Goal: Navigation & Orientation: Understand site structure

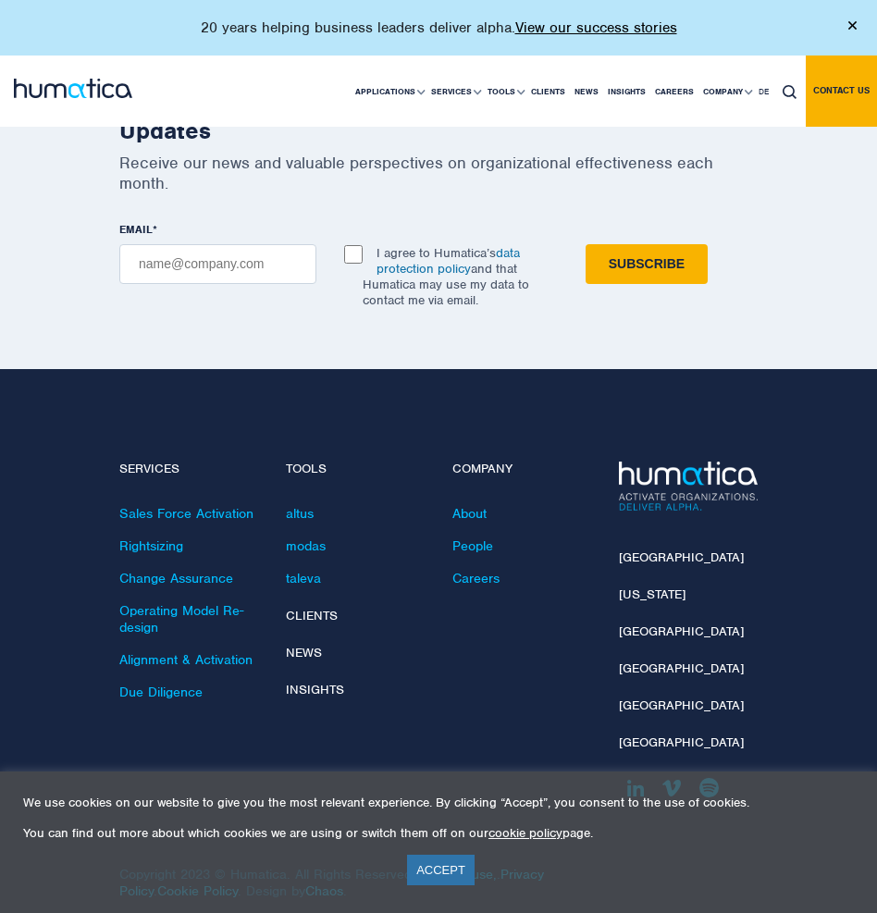
scroll to position [5402, 0]
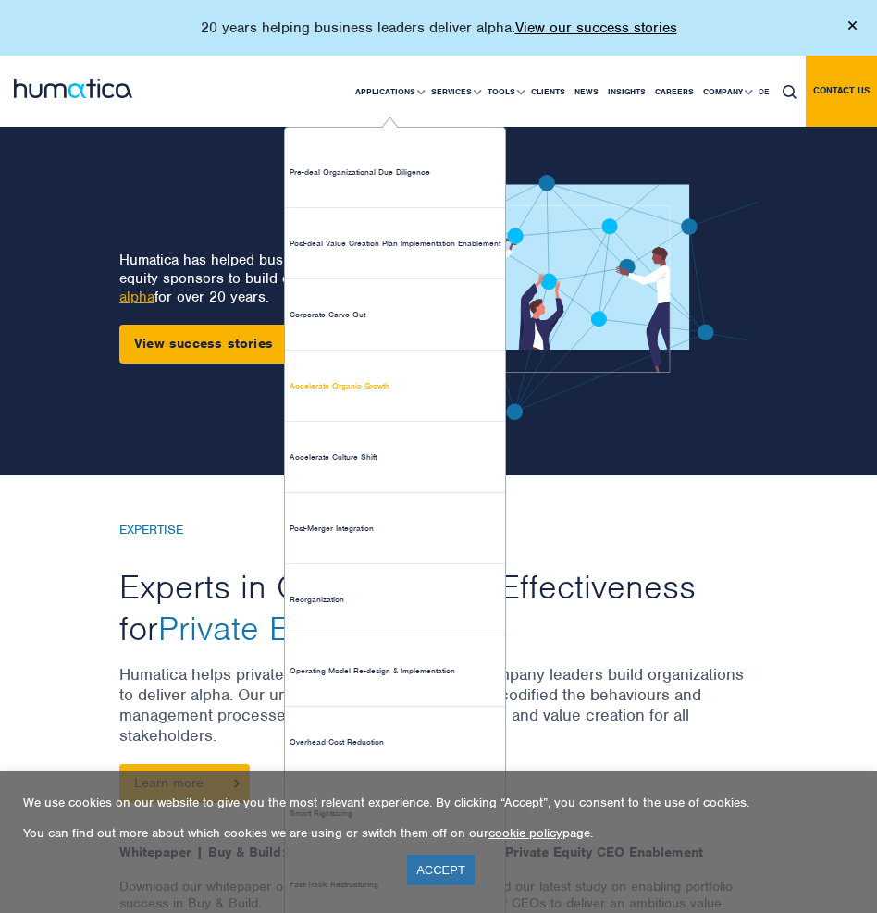
scroll to position [23, 0]
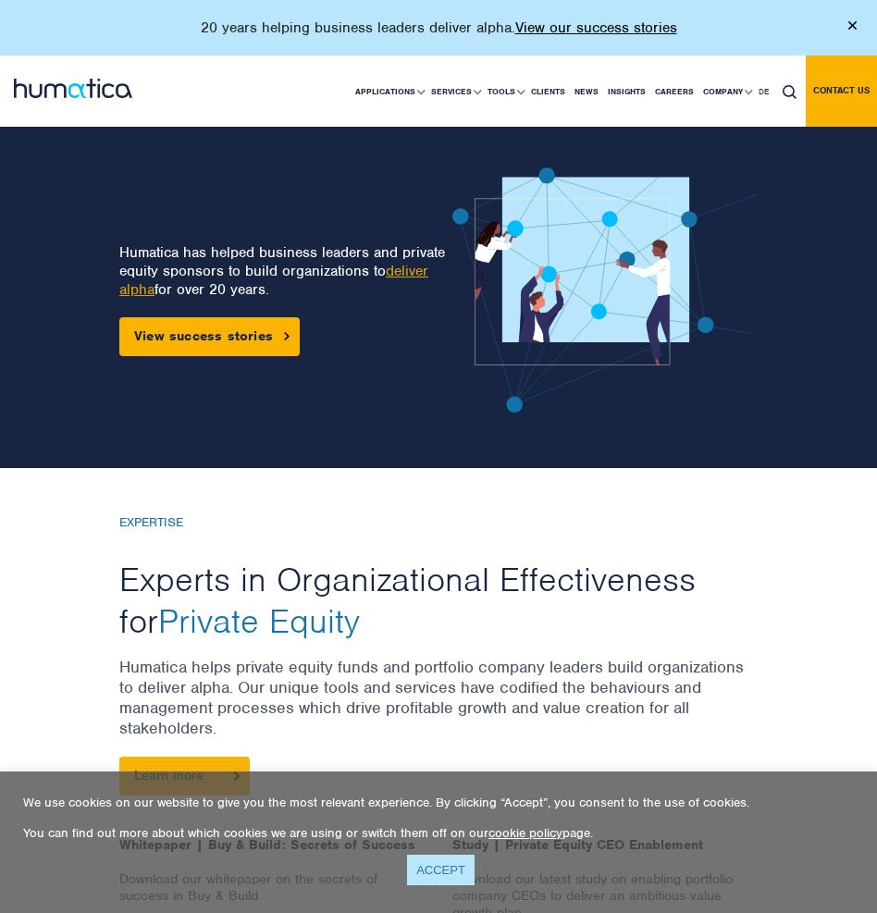
click at [441, 875] on link "ACCEPT" at bounding box center [441, 869] width 68 height 31
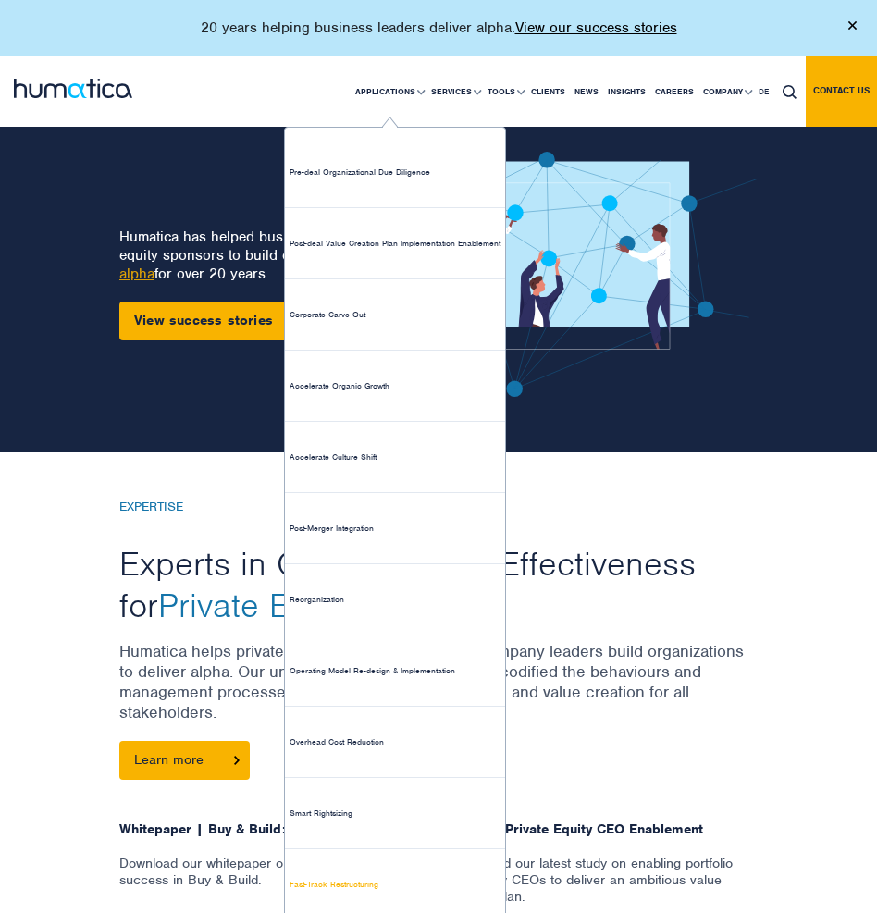
scroll to position [43, 0]
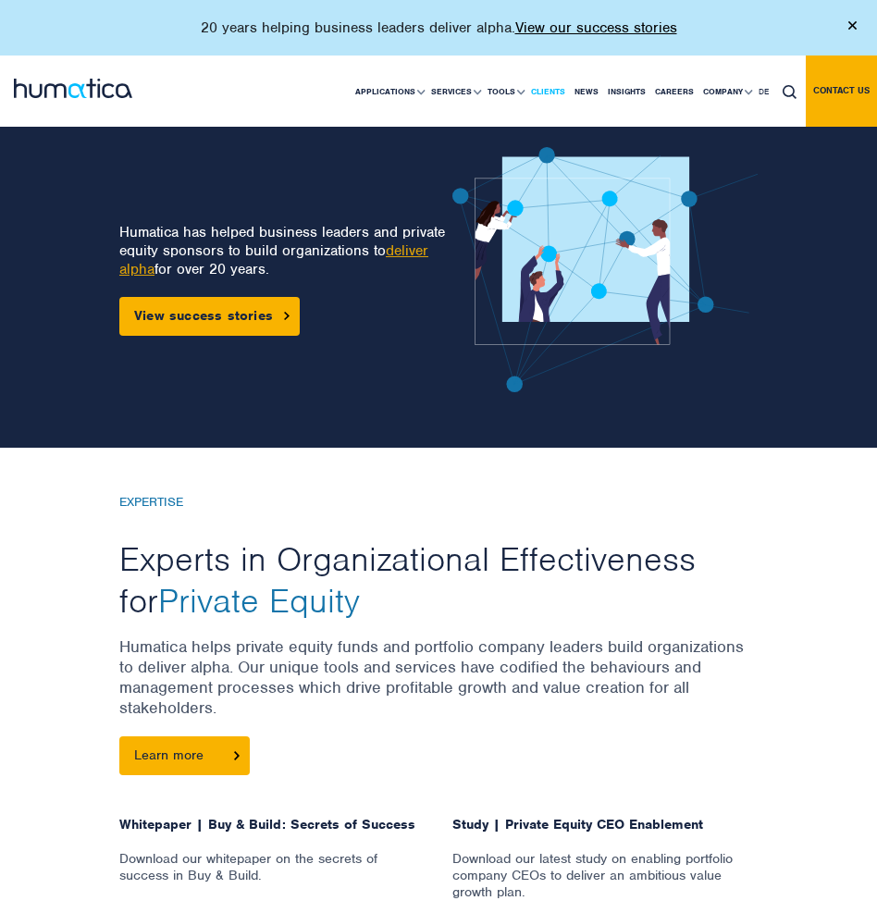
click at [554, 93] on link "Clients" at bounding box center [547, 91] width 43 height 70
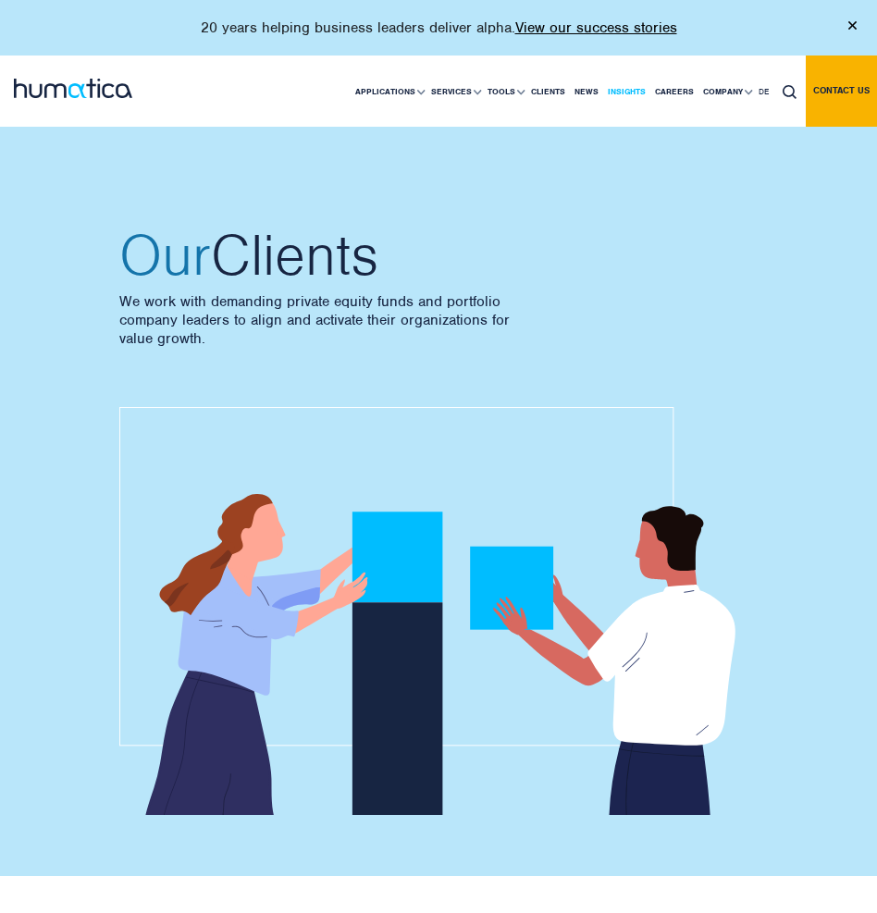
click at [633, 91] on link "Insights" at bounding box center [626, 91] width 47 height 70
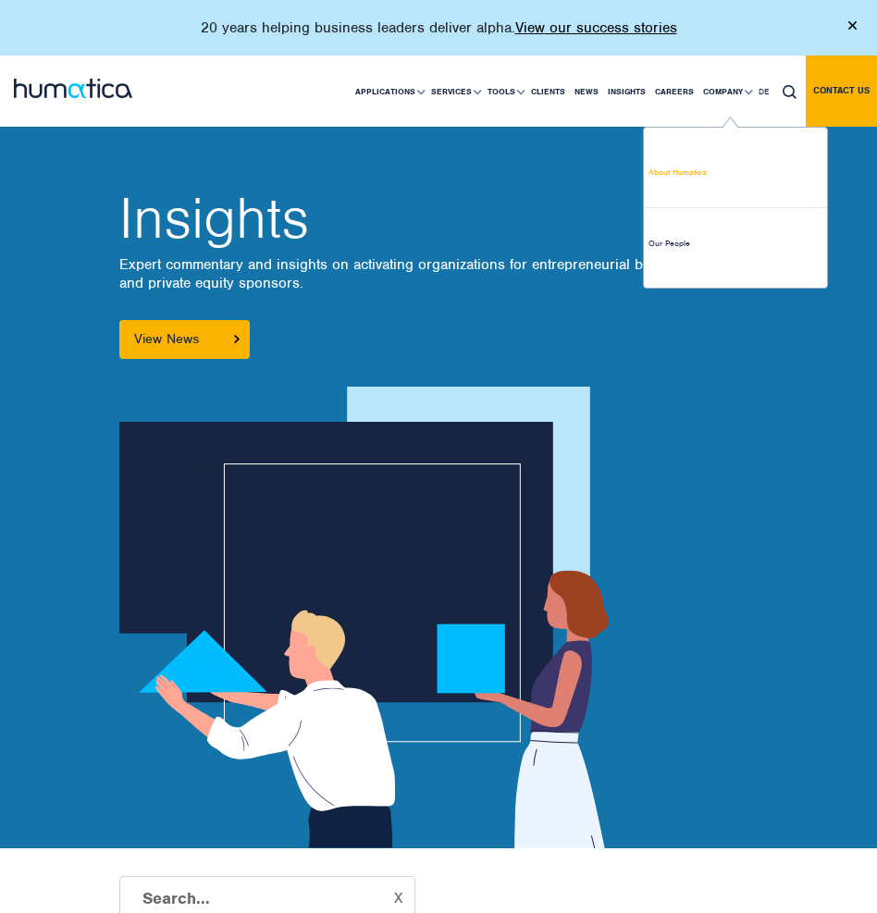
click at [694, 188] on link "About Humatica" at bounding box center [735, 172] width 183 height 71
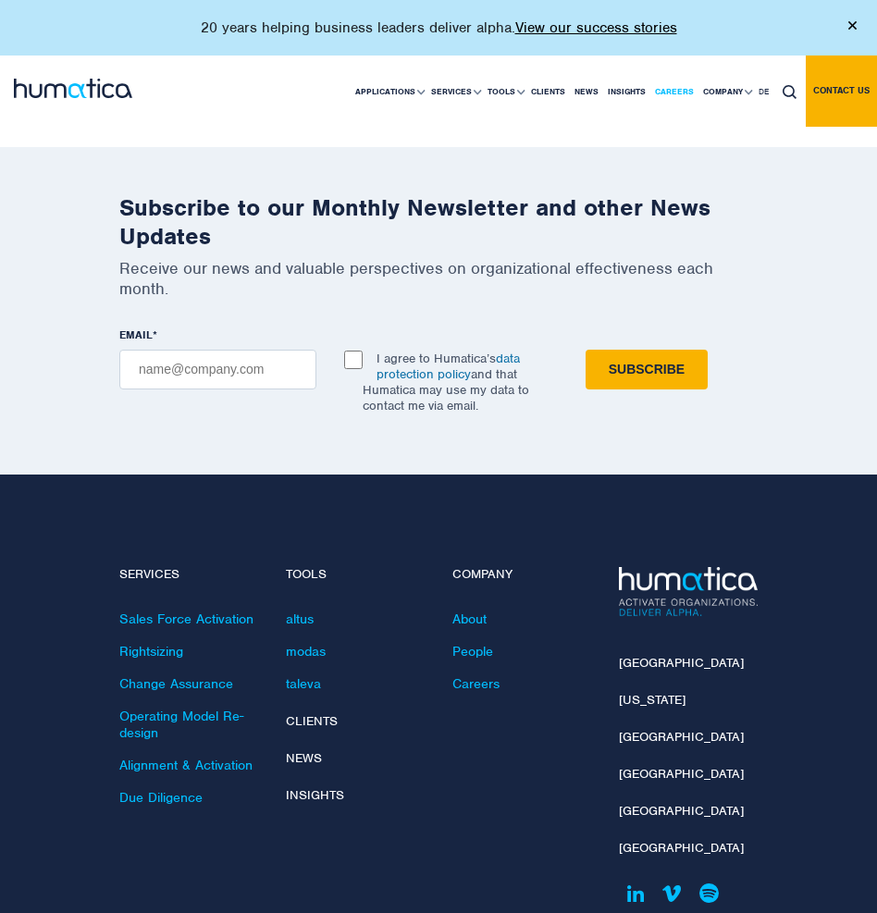
scroll to position [5778, 0]
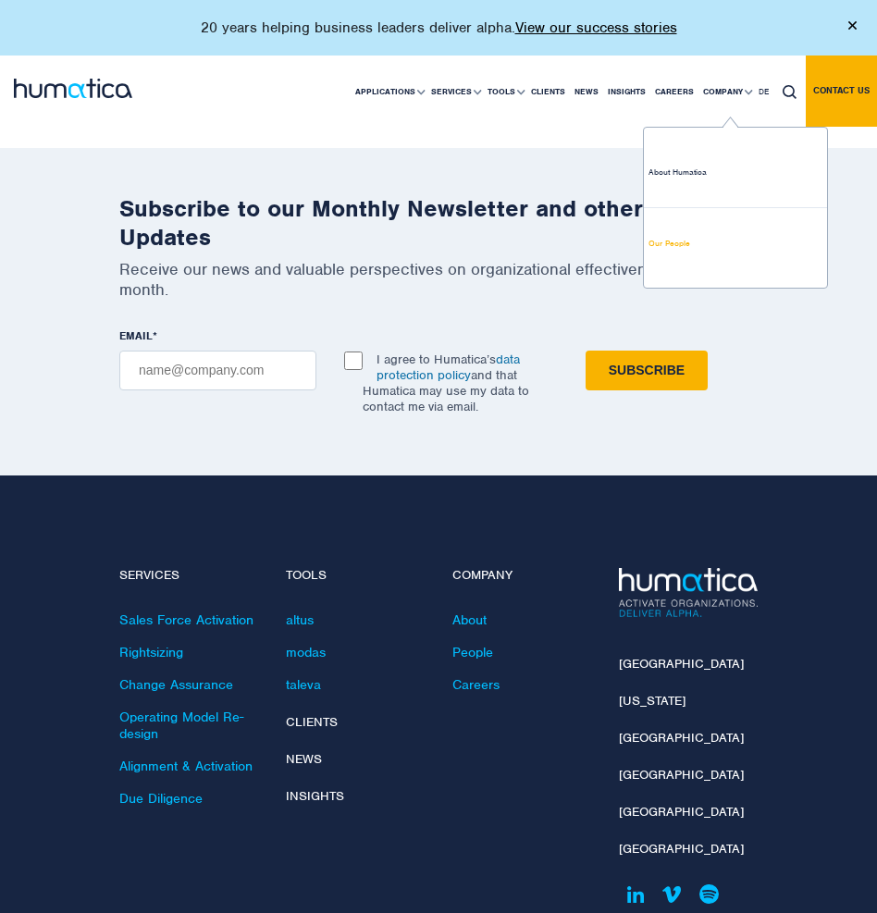
click at [701, 247] on link "Our People" at bounding box center [735, 243] width 183 height 70
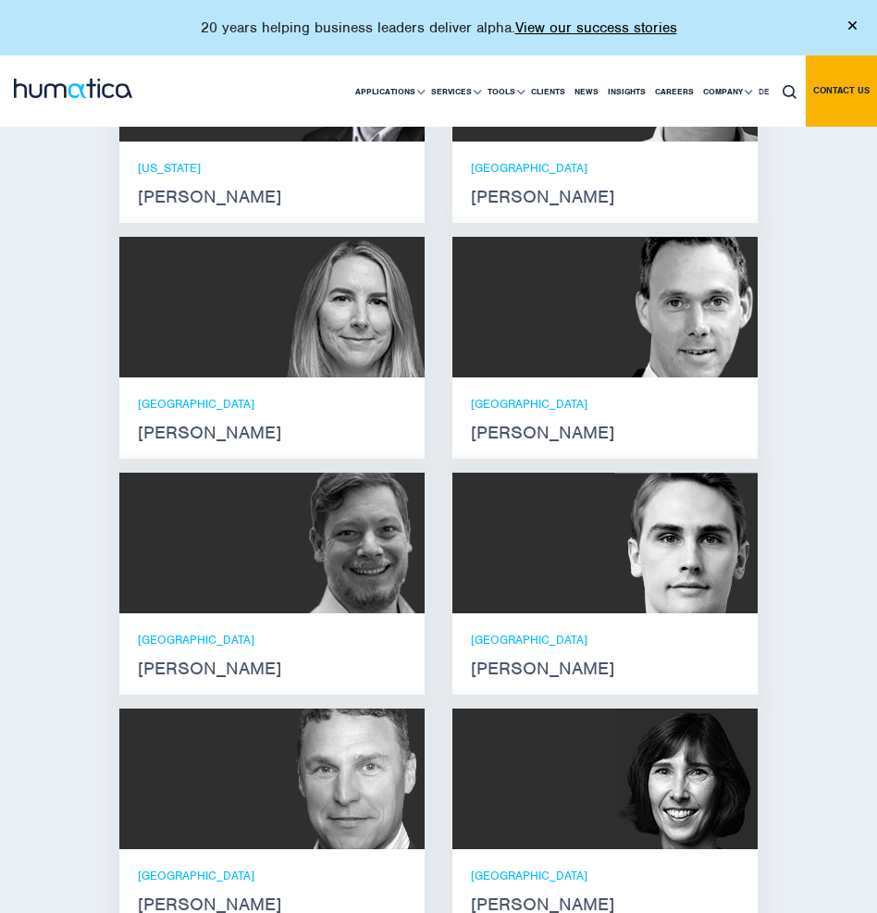
scroll to position [2109, 0]
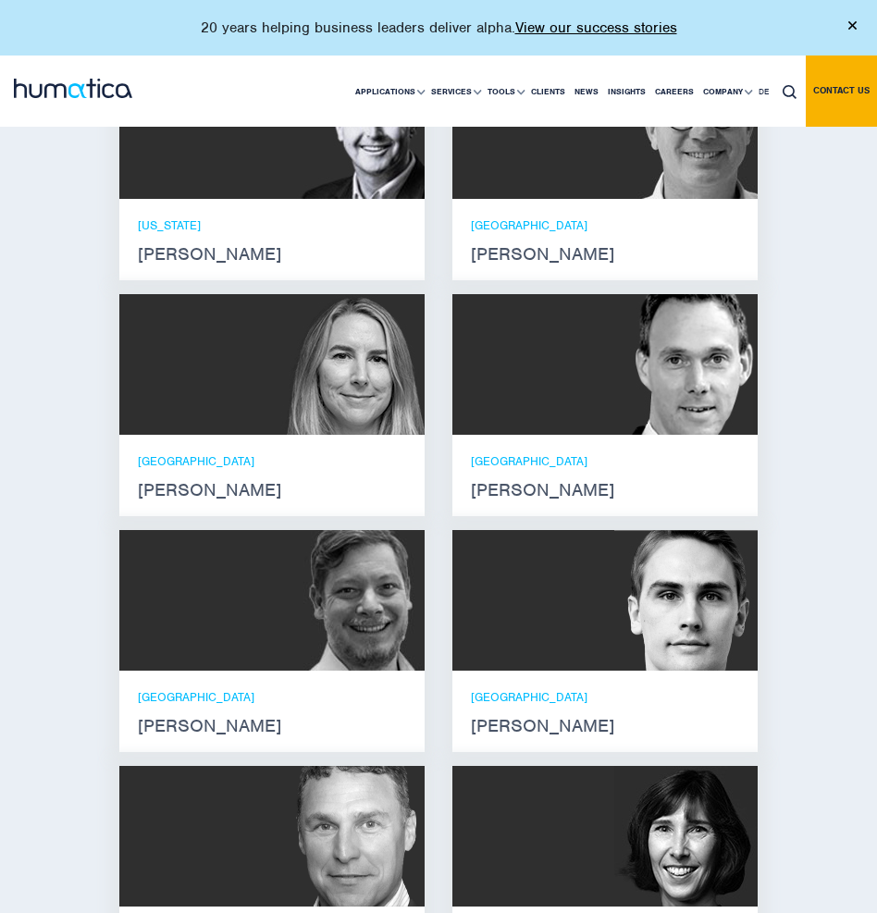
click at [566, 435] on div "MUNICH [PERSON_NAME]" at bounding box center [604, 475] width 305 height 81
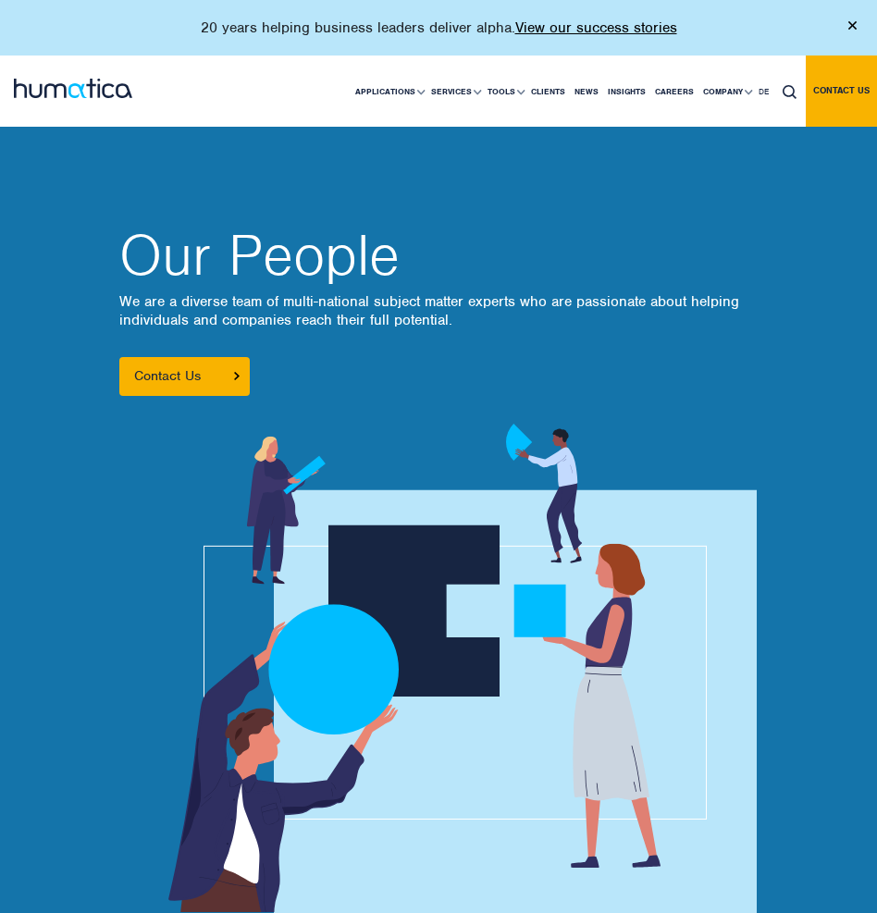
scroll to position [0, 0]
click at [102, 92] on img at bounding box center [73, 88] width 118 height 19
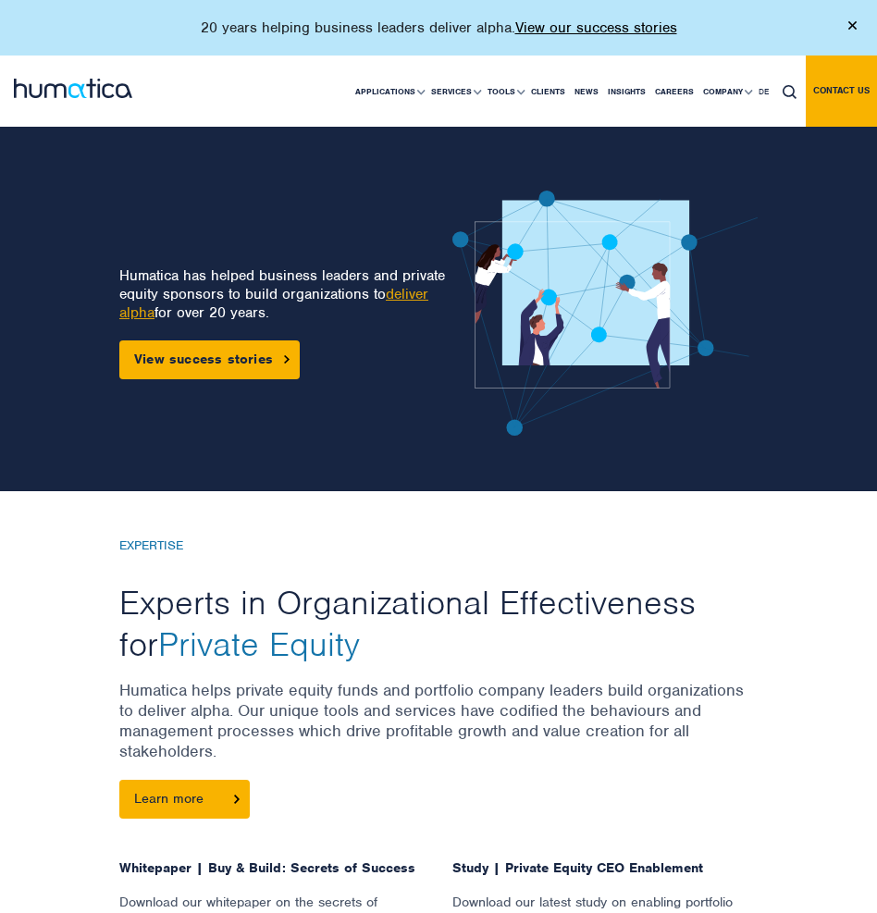
click at [849, 25] on img at bounding box center [852, 25] width 8 height 8
